Goal: Navigation & Orientation: Find specific page/section

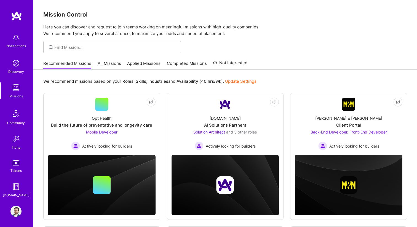
scroll to position [160, 0]
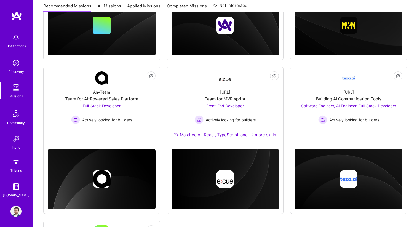
click at [26, 48] on div "Notifications" at bounding box center [16, 40] width 34 height 19
click at [13, 15] on img at bounding box center [16, 16] width 11 height 10
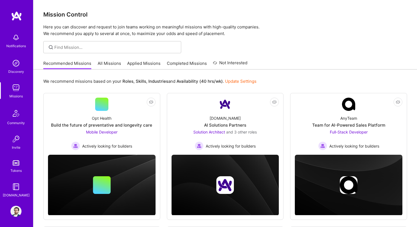
click at [21, 41] on img at bounding box center [15, 37] width 11 height 11
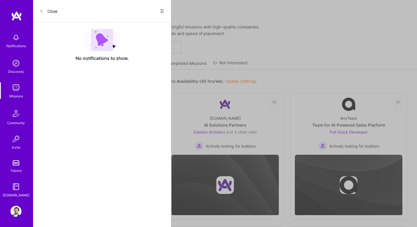
click at [52, 12] on button "Close" at bounding box center [49, 11] width 18 height 9
